Goal: Navigation & Orientation: Go to known website

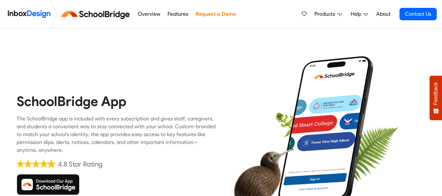
click at [65, 184] on img at bounding box center [48, 184] width 63 height 21
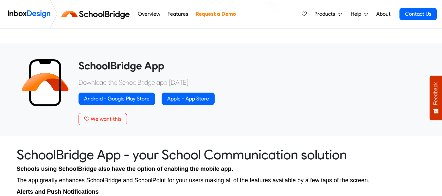
scroll to position [191, 0]
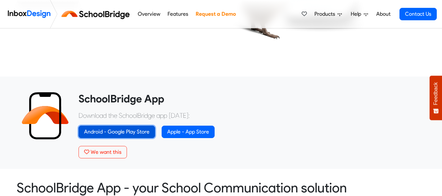
click at [139, 130] on link "Android - Google Play Store" at bounding box center [116, 132] width 77 height 12
